Goal: Transaction & Acquisition: Purchase product/service

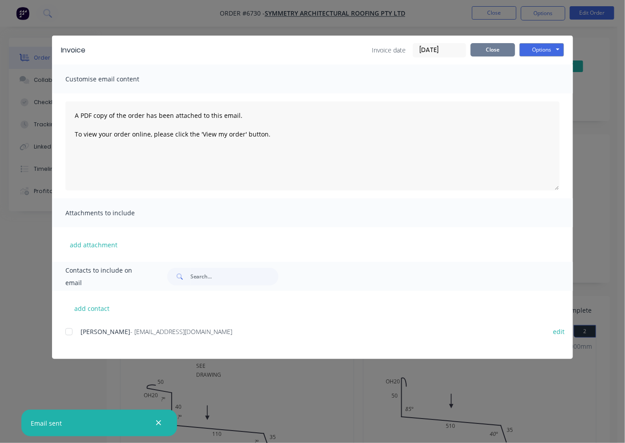
click at [490, 56] on button "Close" at bounding box center [492, 49] width 44 height 13
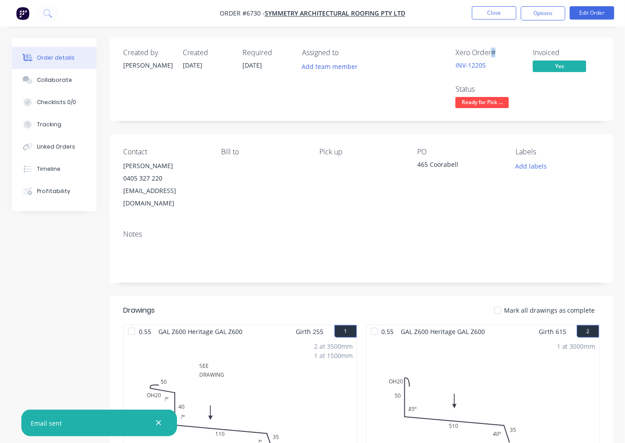
click at [490, 52] on div "Xero Order #" at bounding box center [488, 52] width 67 height 8
click at [487, 16] on button "Close" at bounding box center [494, 12] width 44 height 13
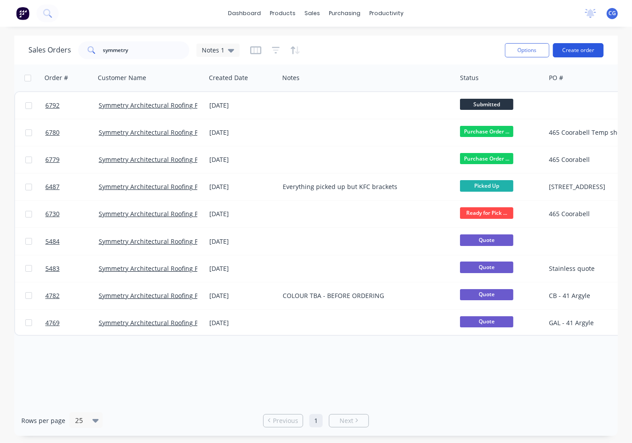
click at [579, 51] on button "Create order" at bounding box center [578, 50] width 51 height 14
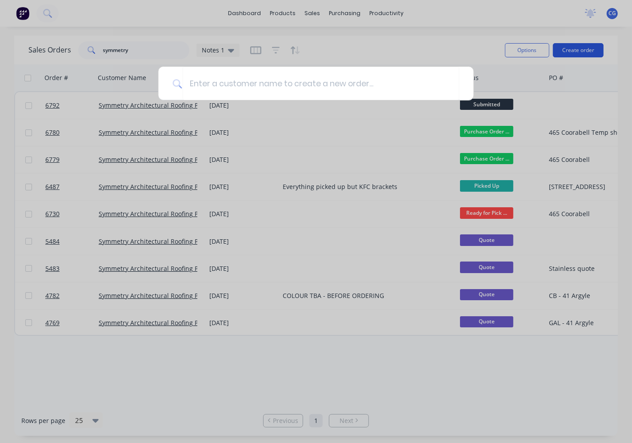
click at [573, 48] on div at bounding box center [316, 221] width 632 height 443
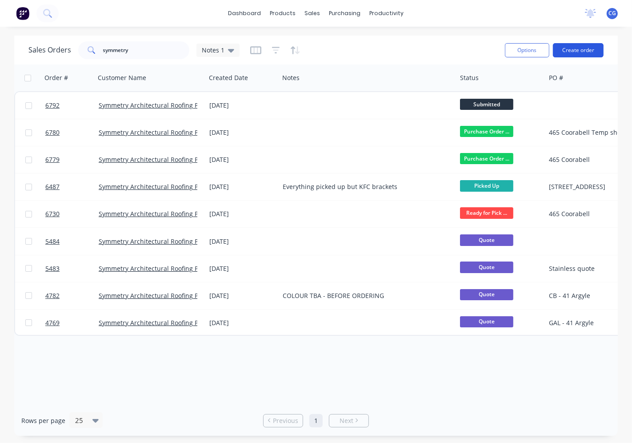
click at [582, 46] on button "Create order" at bounding box center [578, 50] width 51 height 14
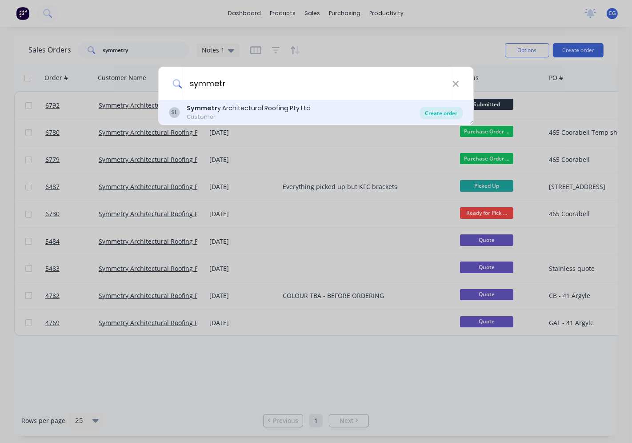
type input "symmetr"
click at [445, 114] on div "Create order" at bounding box center [441, 113] width 43 height 12
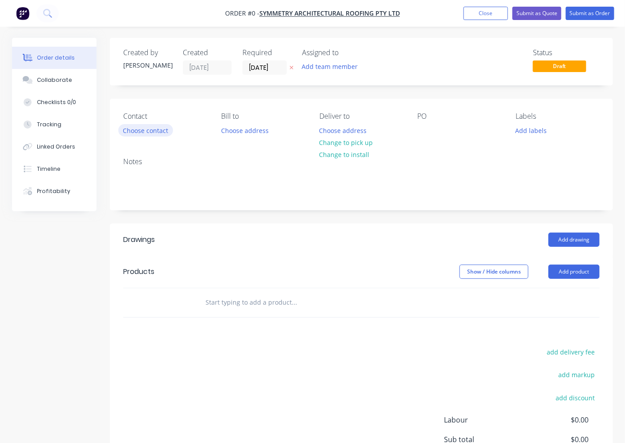
click at [153, 130] on button "Choose contact" at bounding box center [145, 130] width 55 height 12
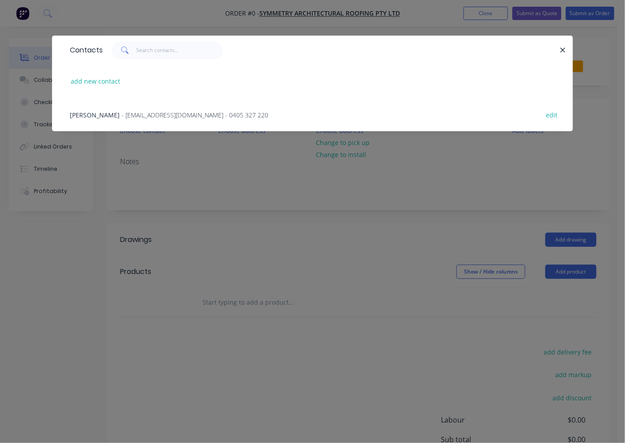
click at [121, 114] on span "- [EMAIL_ADDRESS][DOMAIN_NAME] - 0405 327 220" at bounding box center [194, 115] width 147 height 8
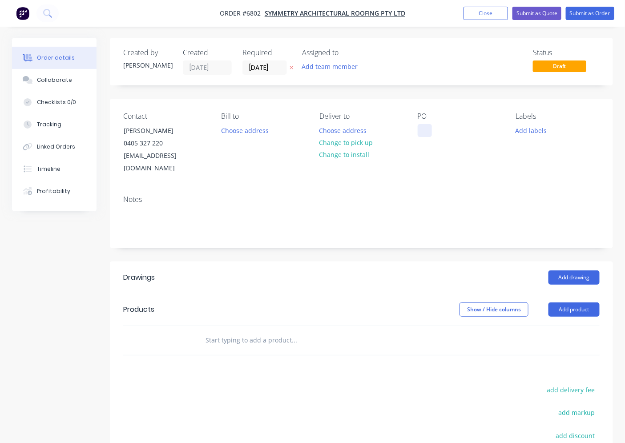
click at [352, 140] on button "Change to pick up" at bounding box center [345, 142] width 63 height 12
click at [421, 128] on div at bounding box center [424, 130] width 14 height 13
click at [429, 123] on div "PO" at bounding box center [459, 143] width 84 height 63
click at [578, 302] on button "Add product" at bounding box center [573, 309] width 51 height 14
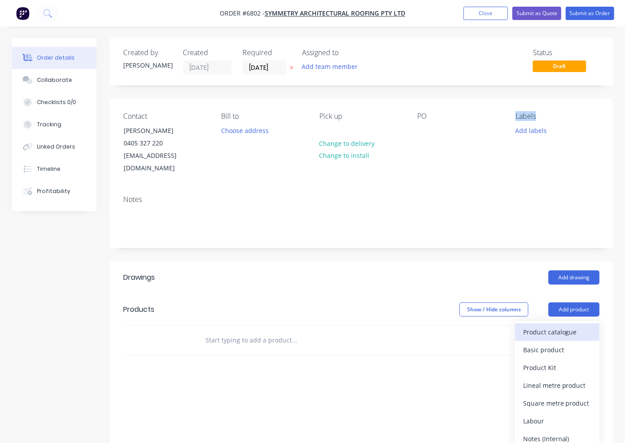
click at [572, 325] on div "Product catalogue" at bounding box center [557, 331] width 68 height 13
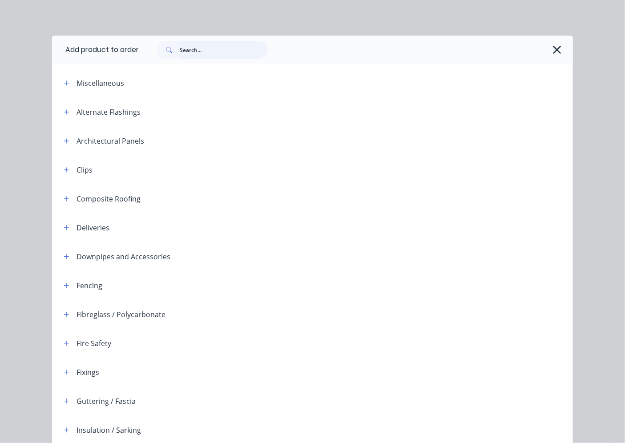
click at [184, 52] on input "text" at bounding box center [224, 50] width 88 height 18
type input "r"
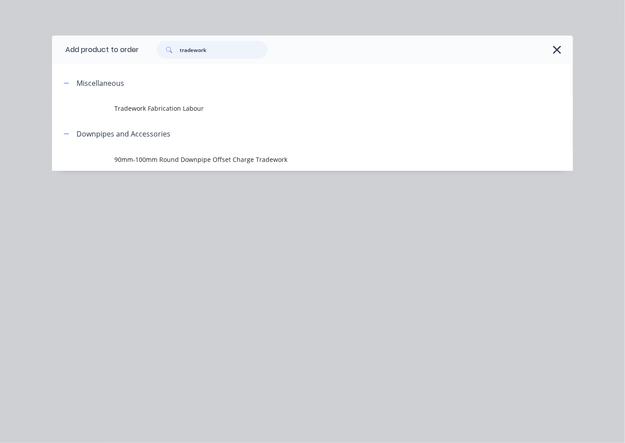
type input "tradework"
drag, startPoint x: 185, startPoint y: 102, endPoint x: 131, endPoint y: 132, distance: 62.1
click at [185, 103] on td "Tradework Fabrication Labour" at bounding box center [344, 108] width 458 height 22
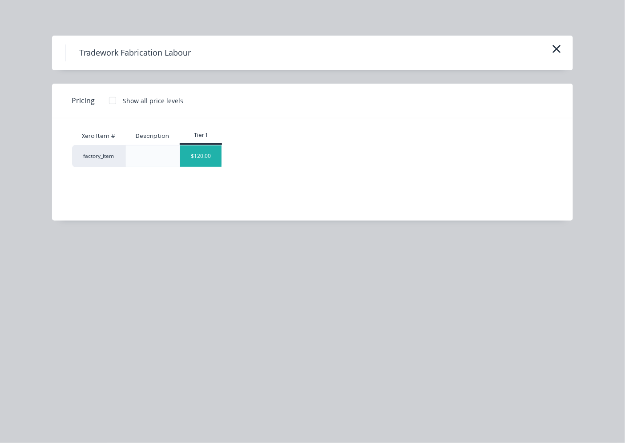
click at [203, 165] on div "$120.00" at bounding box center [201, 155] width 42 height 21
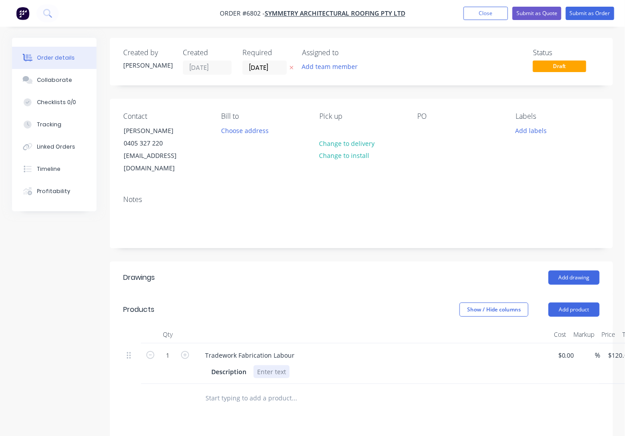
click at [259, 365] on div at bounding box center [271, 371] width 36 height 13
click at [589, 13] on button "Submit as Order" at bounding box center [590, 13] width 48 height 13
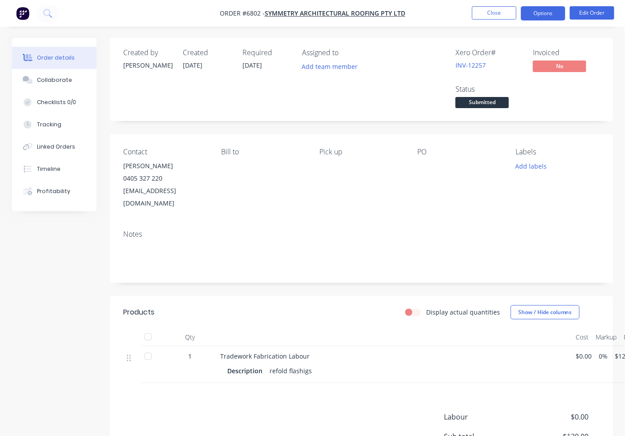
click at [534, 14] on button "Options" at bounding box center [543, 13] width 44 height 14
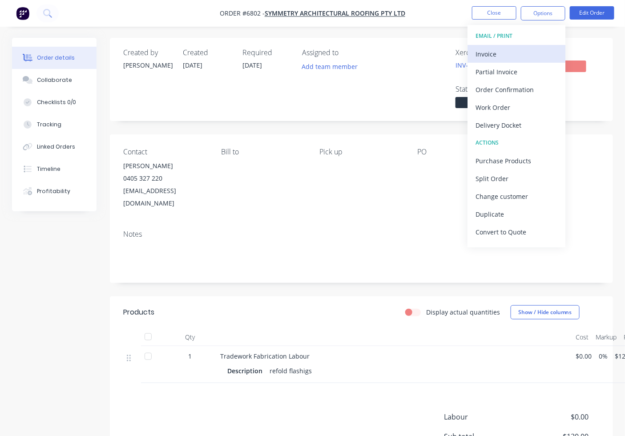
click at [505, 50] on div "Invoice" at bounding box center [516, 54] width 82 height 13
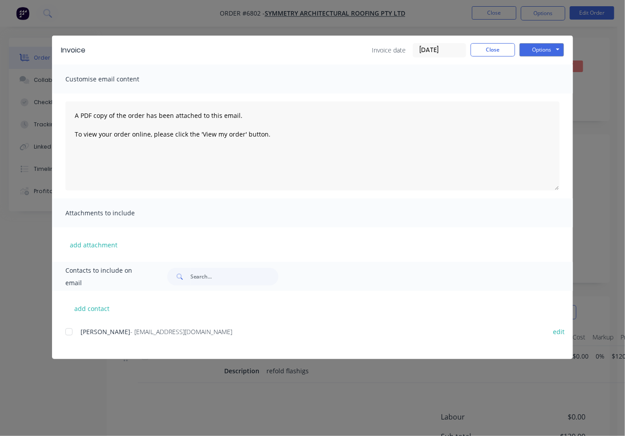
click at [70, 326] on div at bounding box center [69, 332] width 18 height 18
drag, startPoint x: 559, startPoint y: 48, endPoint x: 544, endPoint y: 57, distance: 17.8
click at [558, 49] on button "Options" at bounding box center [541, 49] width 44 height 13
click at [534, 92] on button "Email" at bounding box center [547, 95] width 57 height 15
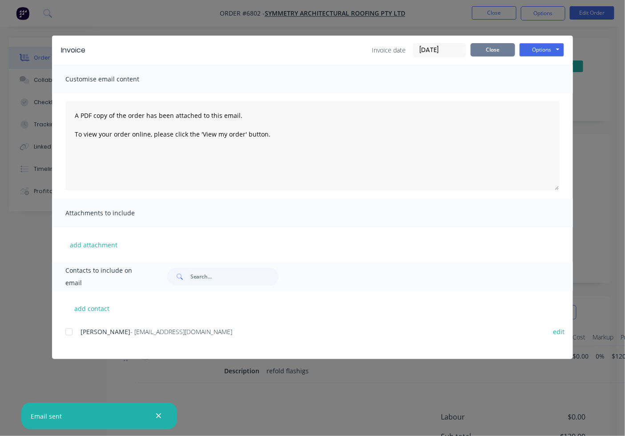
click at [488, 45] on button "Close" at bounding box center [492, 49] width 44 height 13
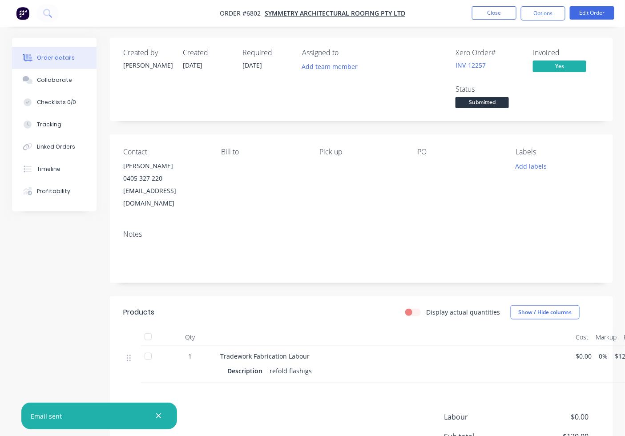
drag, startPoint x: 492, startPoint y: 104, endPoint x: 487, endPoint y: 114, distance: 11.7
click at [490, 104] on span "Submitted" at bounding box center [481, 102] width 53 height 11
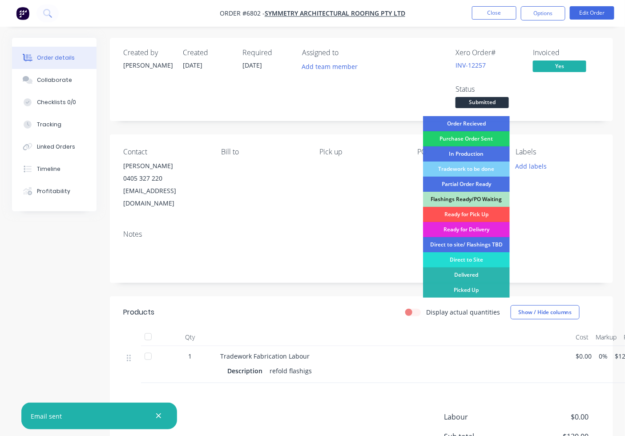
drag, startPoint x: 491, startPoint y: 211, endPoint x: 475, endPoint y: 133, distance: 79.4
click at [490, 211] on div "Ready for Pick Up" at bounding box center [466, 214] width 87 height 15
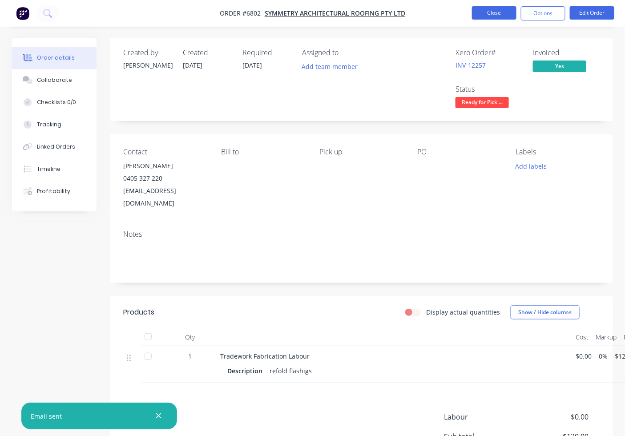
click at [496, 18] on button "Close" at bounding box center [494, 12] width 44 height 13
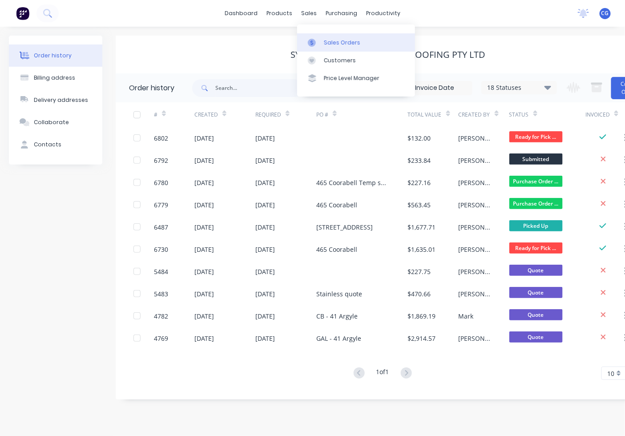
click at [325, 42] on div "Sales Orders" at bounding box center [342, 43] width 36 height 8
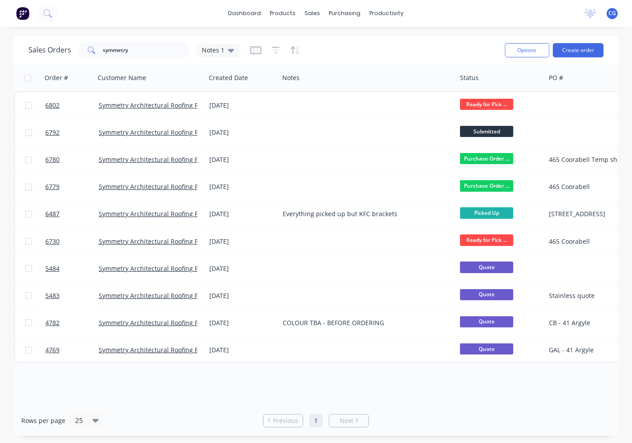
click at [140, 32] on div "dashboard products sales purchasing productivity dashboard products Product Cat…" at bounding box center [316, 221] width 632 height 443
click at [147, 43] on input "symmetry" at bounding box center [146, 50] width 87 height 18
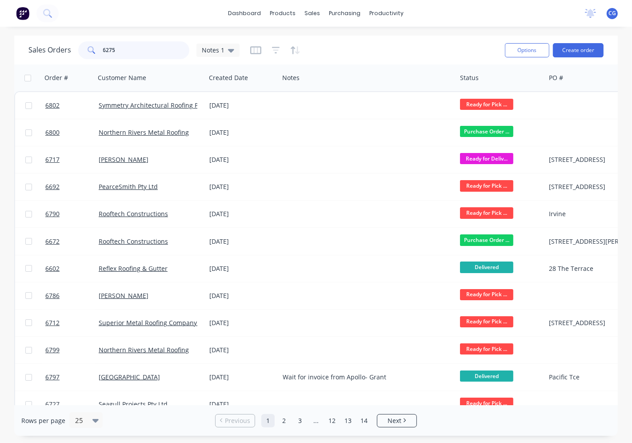
type input "6275"
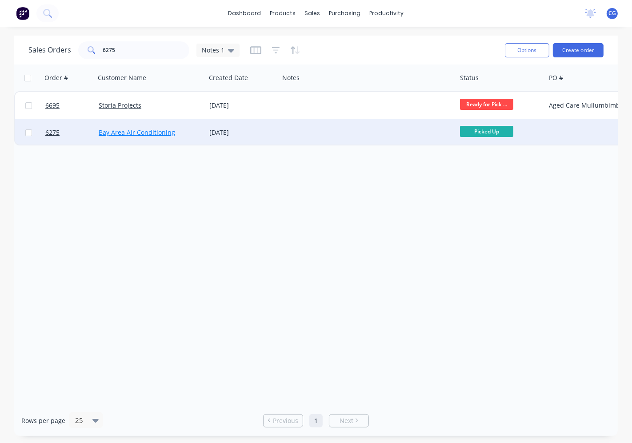
click at [117, 131] on link "Bay Area Air Conditioning" at bounding box center [137, 132] width 76 height 8
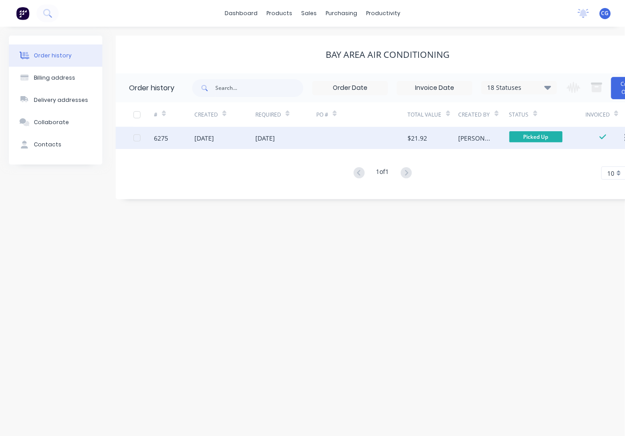
click at [246, 139] on div "[DATE]" at bounding box center [224, 138] width 61 height 22
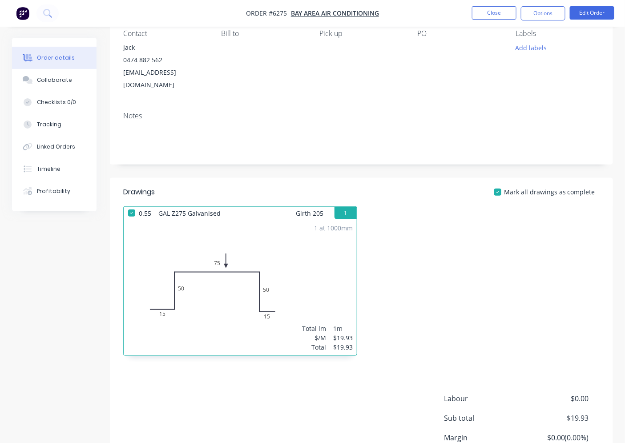
scroll to position [165, 0]
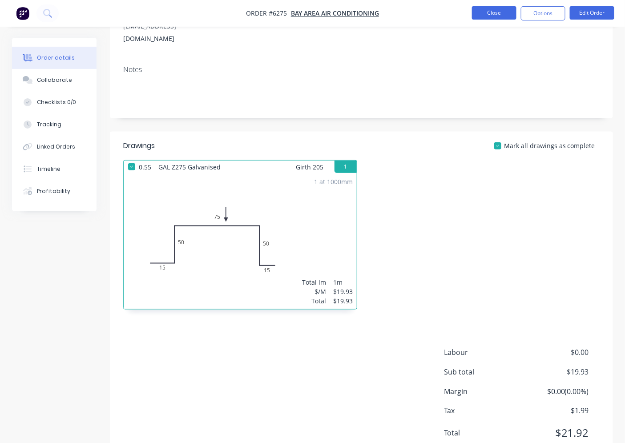
click at [496, 8] on button "Close" at bounding box center [494, 12] width 44 height 13
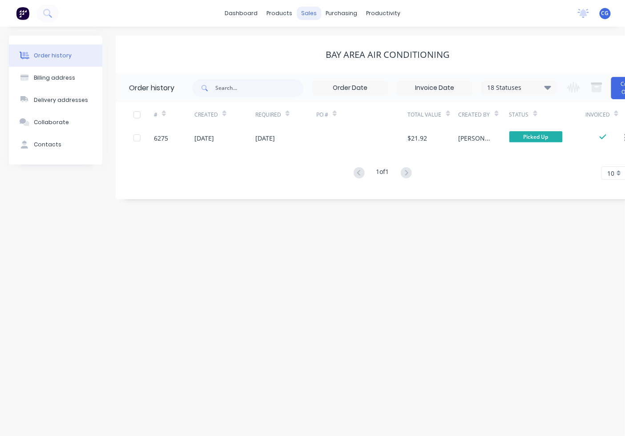
click at [305, 14] on div "sales" at bounding box center [309, 13] width 24 height 13
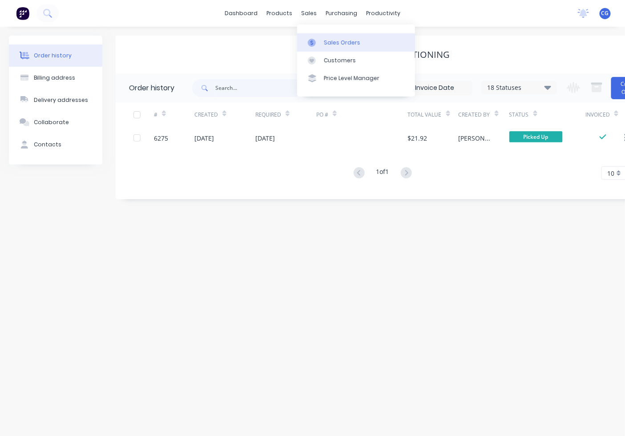
click at [327, 40] on div "Sales Orders" at bounding box center [342, 43] width 36 height 8
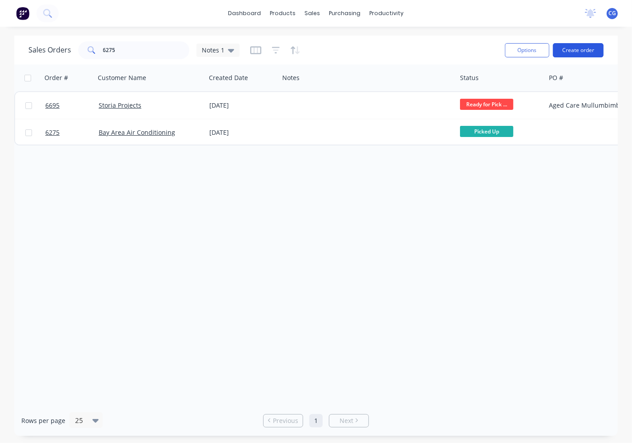
click at [578, 47] on button "Create order" at bounding box center [578, 50] width 51 height 14
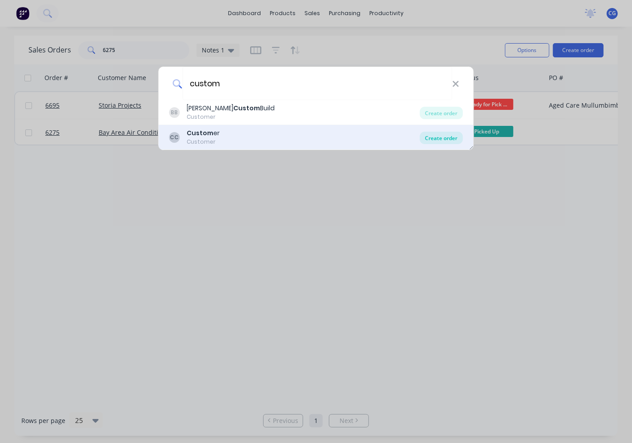
type input "custom"
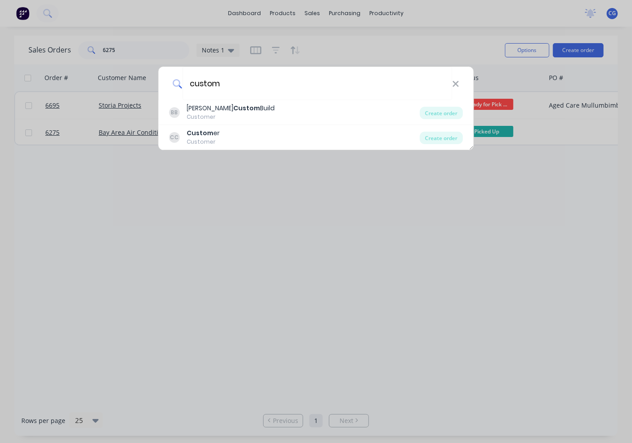
drag, startPoint x: 433, startPoint y: 134, endPoint x: 368, endPoint y: 203, distance: 95.3
click at [433, 134] on div "Create order" at bounding box center [441, 138] width 43 height 12
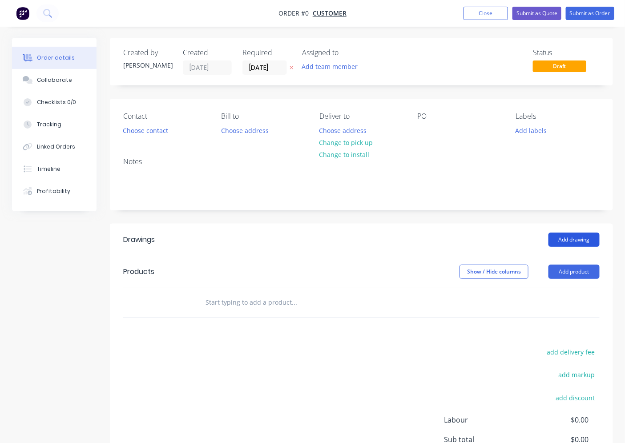
click at [559, 245] on button "Add drawing" at bounding box center [573, 240] width 51 height 14
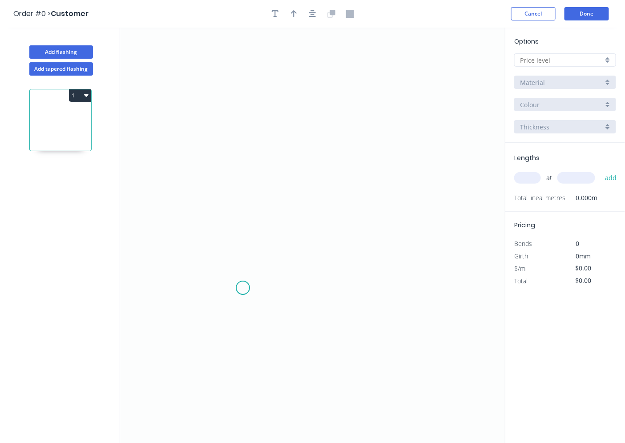
click at [220, 291] on icon "0" at bounding box center [312, 236] width 385 height 416
click at [338, 217] on icon "0" at bounding box center [312, 236] width 385 height 416
click at [602, 58] on input "text" at bounding box center [561, 60] width 83 height 9
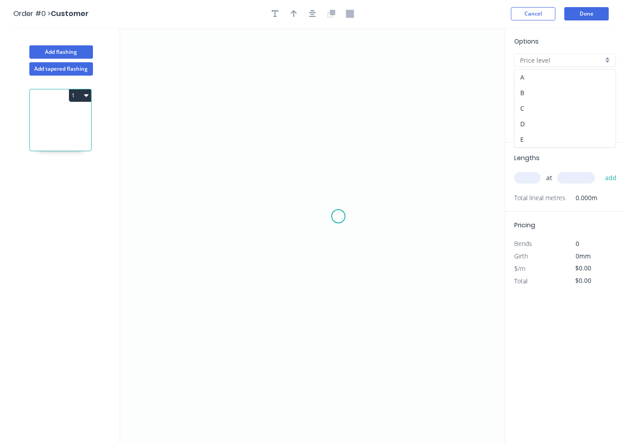
click at [547, 74] on div "A" at bounding box center [564, 77] width 101 height 16
type input "A"
click at [196, 314] on icon "0" at bounding box center [312, 236] width 385 height 416
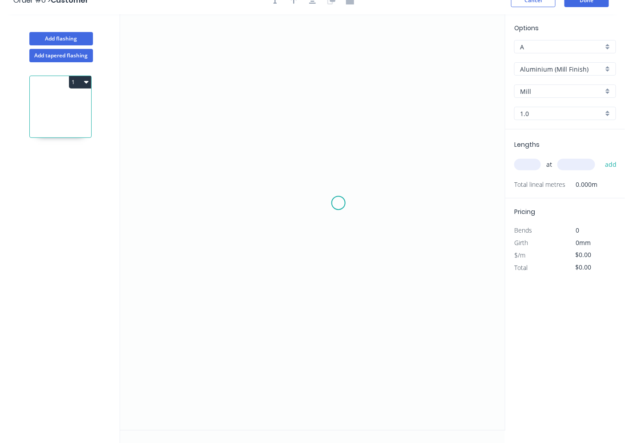
scroll to position [16, 0]
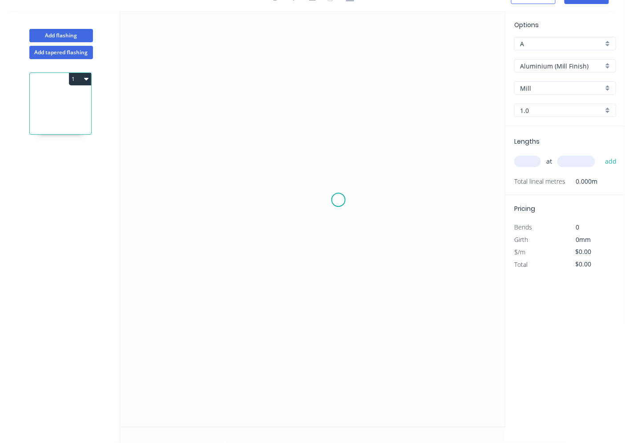
drag, startPoint x: 290, startPoint y: 322, endPoint x: 293, endPoint y: 309, distance: 13.2
click at [289, 322] on icon "0" at bounding box center [312, 219] width 385 height 416
click at [58, 63] on div "1" at bounding box center [61, 251] width 117 height 384
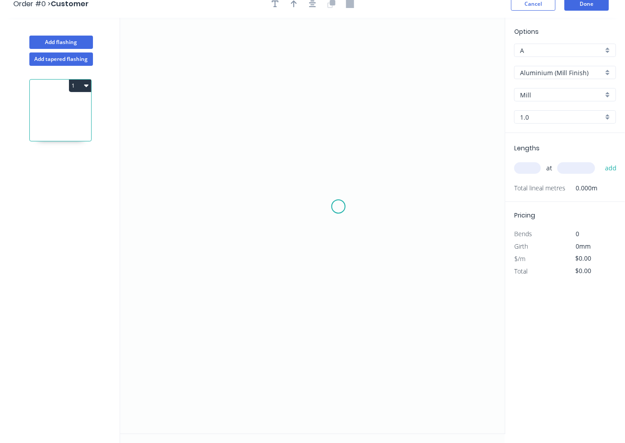
scroll to position [0, 0]
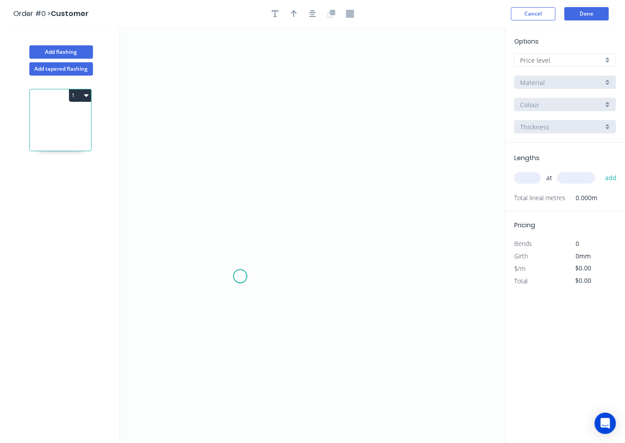
click at [241, 276] on icon "0" at bounding box center [312, 236] width 385 height 416
click at [337, 134] on icon "0" at bounding box center [312, 236] width 385 height 416
click at [535, 58] on input "text" at bounding box center [561, 60] width 83 height 9
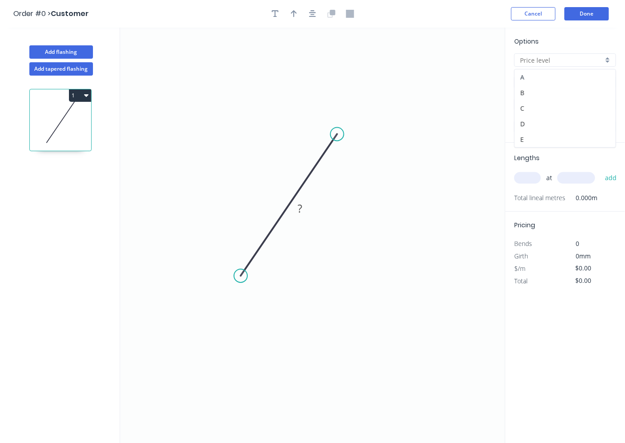
click at [530, 82] on div "A" at bounding box center [564, 77] width 101 height 16
type input "A"
click at [530, 86] on input "Aluminium (Mill Finish)" at bounding box center [561, 82] width 83 height 9
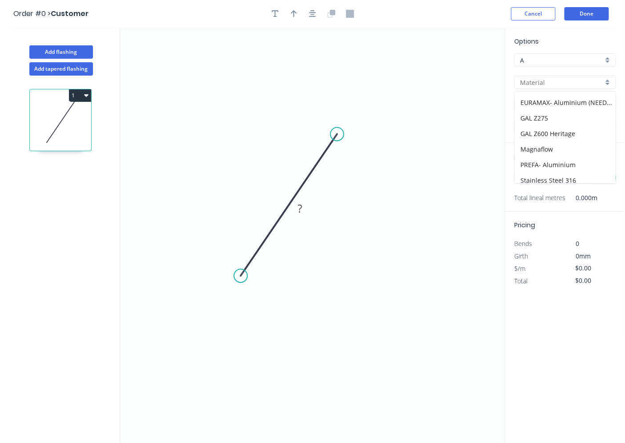
scroll to position [76, 0]
click at [530, 114] on div "Copper" at bounding box center [564, 116] width 101 height 16
type input "Copper"
type input "0.55"
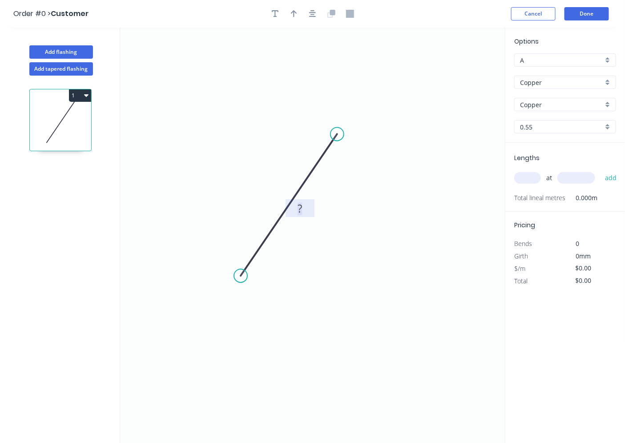
click at [303, 213] on rect at bounding box center [300, 209] width 18 height 12
type input "$232.89"
click at [301, 205] on tspan "1200" at bounding box center [299, 208] width 25 height 15
click at [527, 179] on input "text" at bounding box center [527, 178] width 27 height 12
click at [545, 120] on div "0.55" at bounding box center [565, 126] width 102 height 13
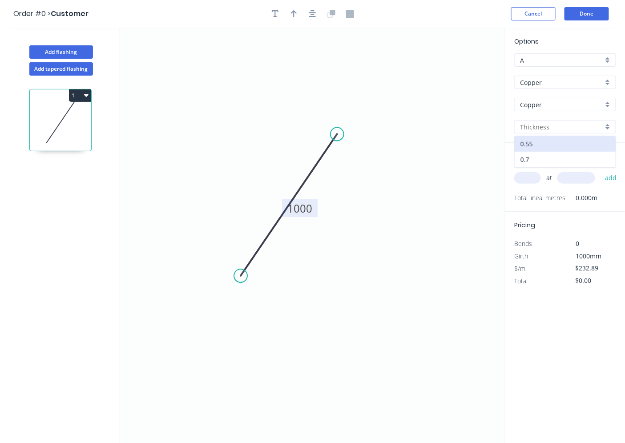
click at [547, 160] on div "0.7" at bounding box center [564, 160] width 101 height 16
type input "0.7"
type input "$247.74"
click at [534, 185] on div "at add" at bounding box center [566, 177] width 104 height 15
click at [531, 173] on input "text" at bounding box center [527, 178] width 27 height 12
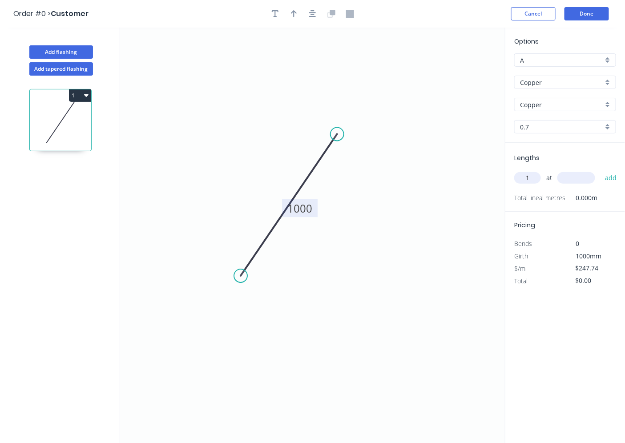
type input "1"
type input "2200"
click at [600, 170] on button "add" at bounding box center [610, 177] width 21 height 15
type input "$545.03"
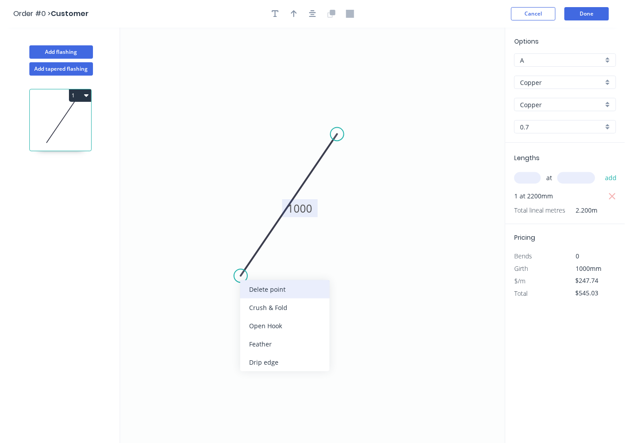
click at [272, 291] on div "Delete point" at bounding box center [284, 289] width 89 height 18
type input "$0.00"
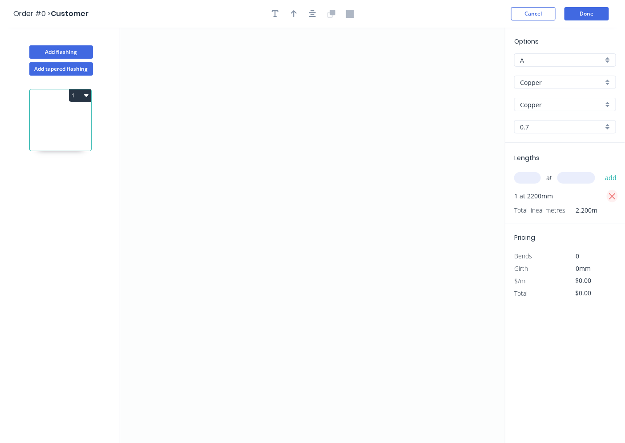
click at [616, 197] on button "button" at bounding box center [611, 196] width 11 height 12
click at [587, 20] on button "Done" at bounding box center [586, 13] width 44 height 13
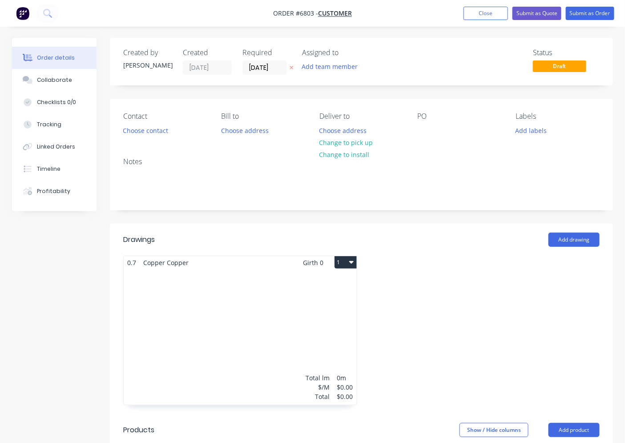
click at [350, 259] on icon "button" at bounding box center [351, 261] width 4 height 7
click at [334, 323] on div "Delete" at bounding box center [314, 319] width 68 height 13
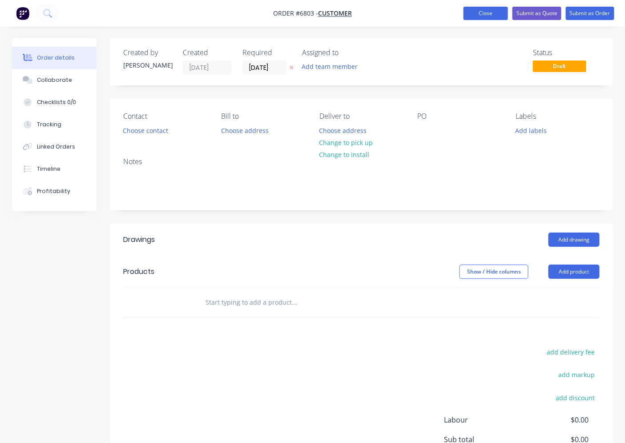
click at [478, 8] on button "Close" at bounding box center [485, 13] width 44 height 13
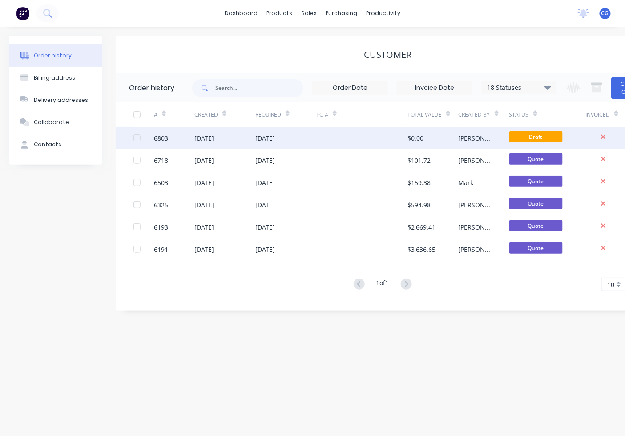
click at [467, 144] on div "[PERSON_NAME]" at bounding box center [483, 138] width 51 height 22
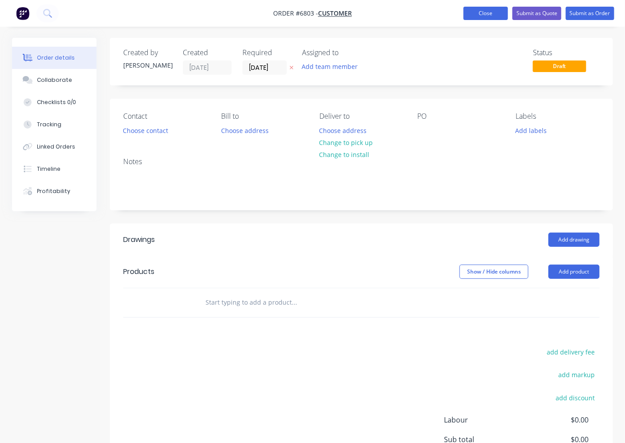
click at [497, 15] on button "Close" at bounding box center [485, 13] width 44 height 13
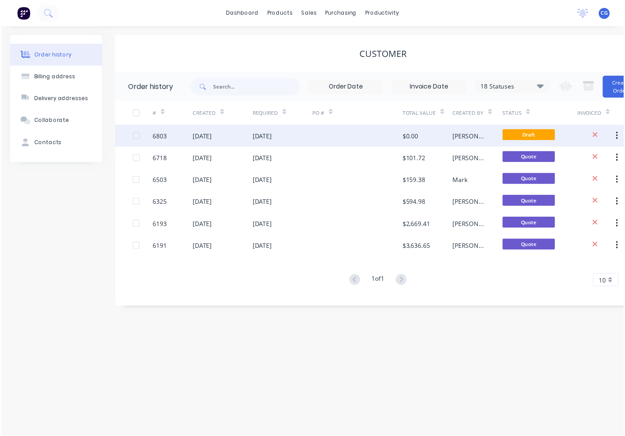
scroll to position [7, 0]
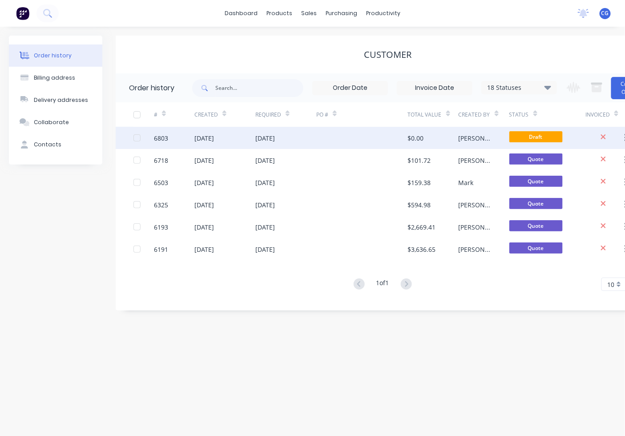
click at [606, 133] on div at bounding box center [603, 138] width 36 height 10
click at [597, 133] on div at bounding box center [603, 138] width 36 height 10
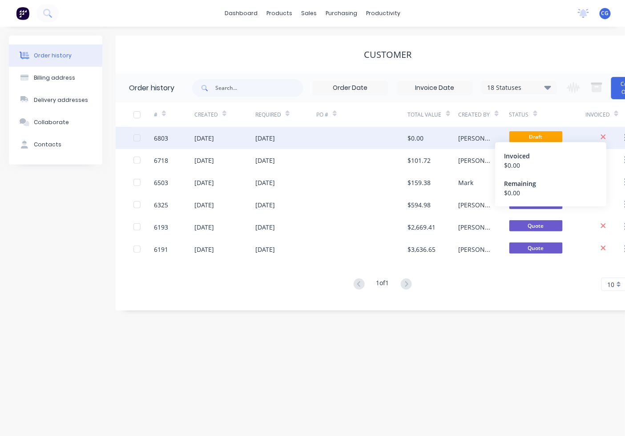
click at [602, 134] on icon at bounding box center [603, 136] width 5 height 5
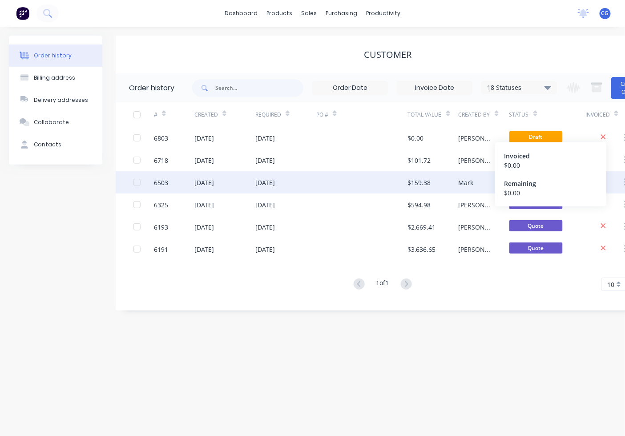
drag, startPoint x: 602, startPoint y: 128, endPoint x: 273, endPoint y: 173, distance: 332.0
click at [273, 178] on div "12 Aug 2025" at bounding box center [265, 182] width 20 height 9
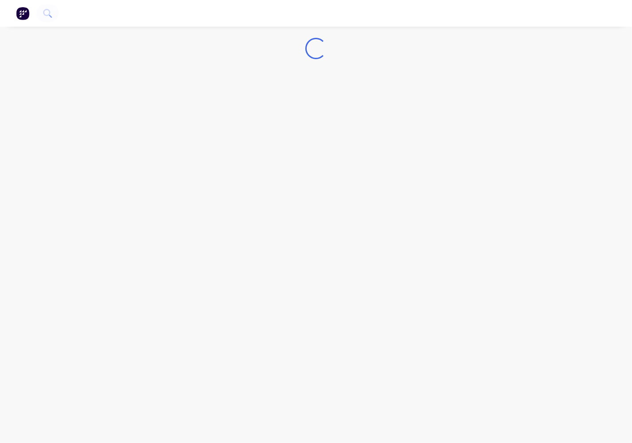
click at [282, 129] on div "Loading..." at bounding box center [316, 221] width 632 height 443
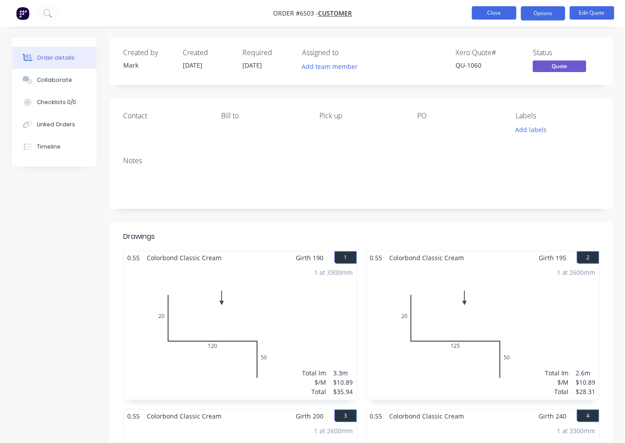
click at [484, 8] on button "Close" at bounding box center [494, 12] width 44 height 13
